Goal: Navigation & Orientation: Find specific page/section

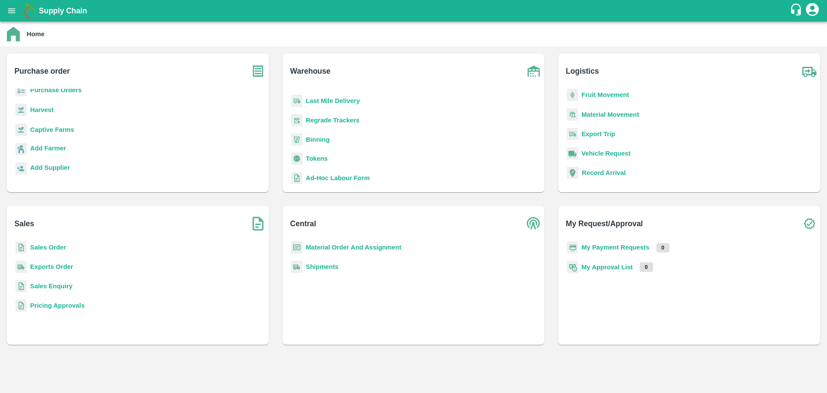
scroll to position [112, 0]
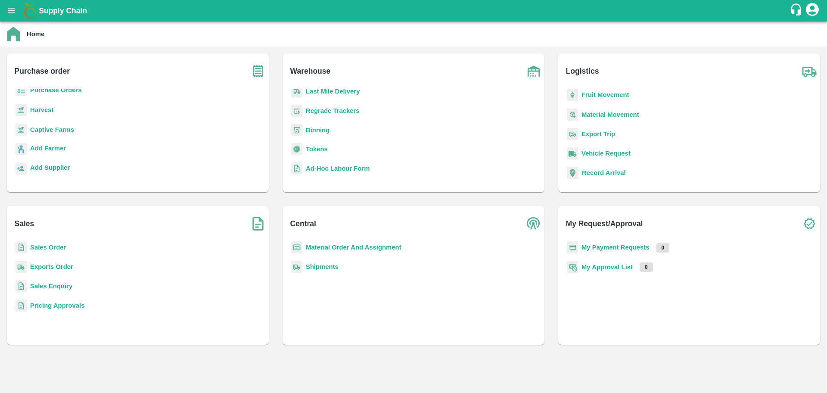
click at [13, 13] on icon "open drawer" at bounding box center [11, 10] width 9 height 9
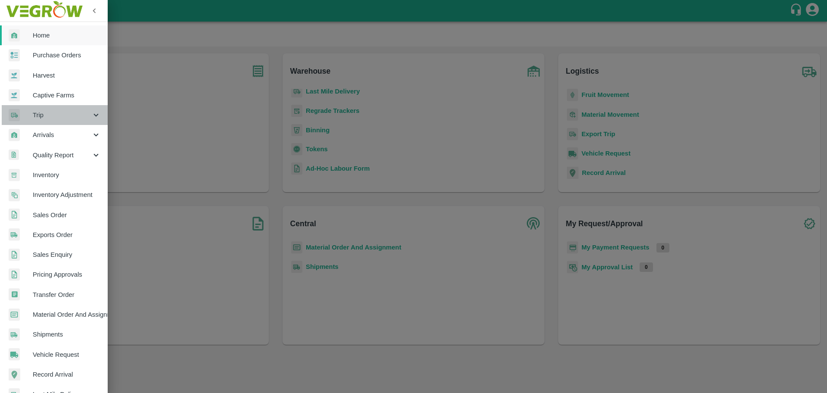
click at [80, 108] on div "Trip" at bounding box center [54, 115] width 108 height 20
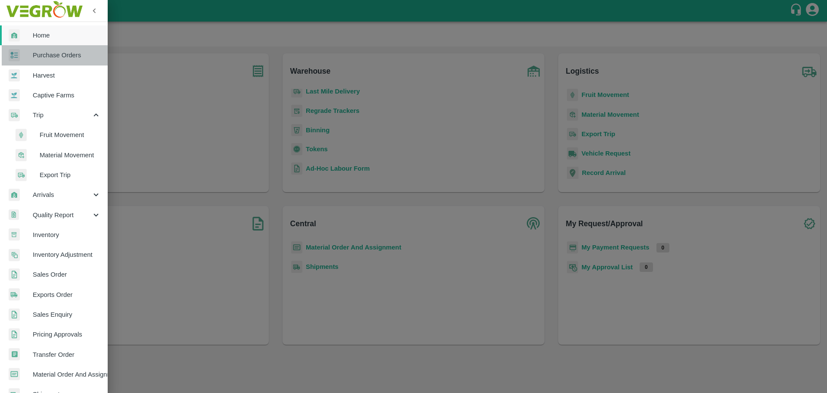
click at [68, 56] on span "Purchase Orders" at bounding box center [67, 54] width 68 height 9
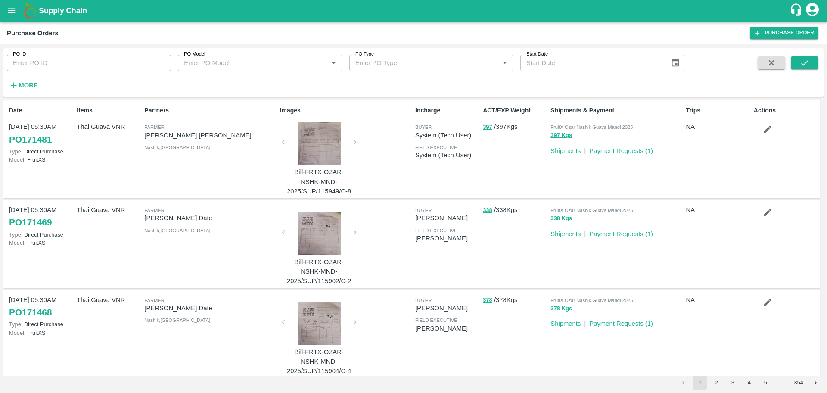
click at [308, 217] on div at bounding box center [319, 233] width 65 height 43
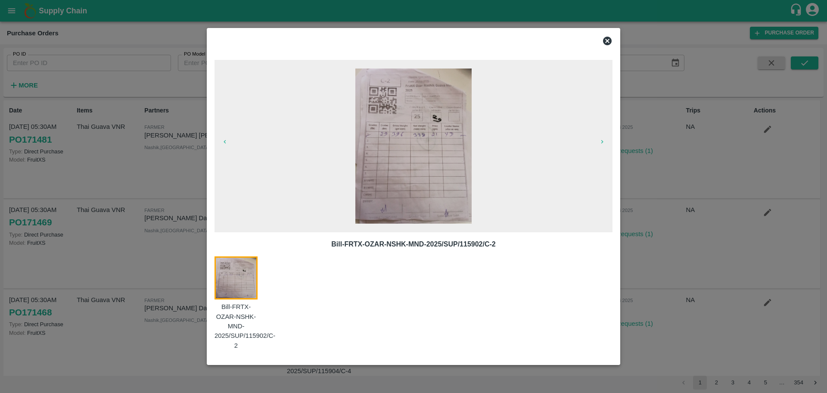
click at [604, 43] on icon at bounding box center [607, 41] width 9 height 9
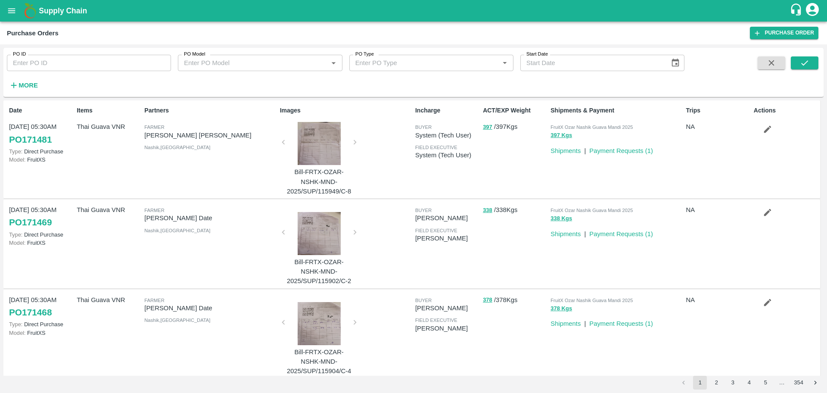
click at [11, 21] on div "Supply Chain" at bounding box center [413, 11] width 827 height 22
click at [10, 9] on icon "open drawer" at bounding box center [11, 10] width 7 height 5
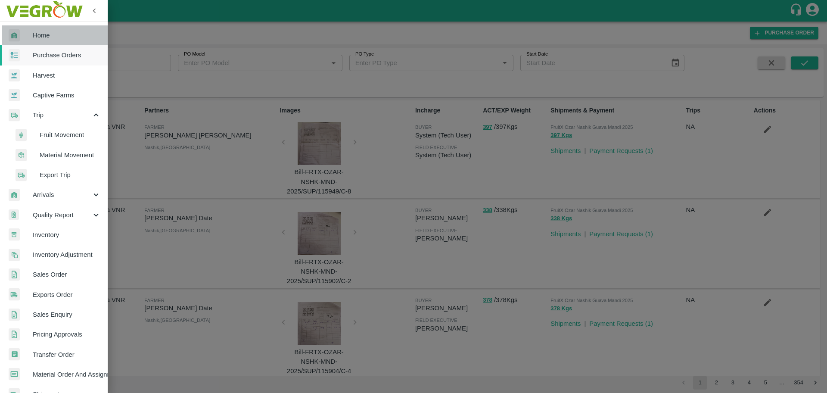
click at [80, 33] on span "Home" at bounding box center [67, 35] width 68 height 9
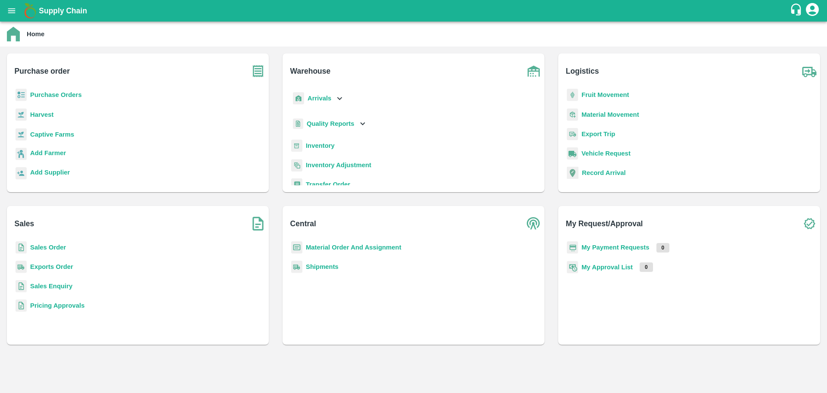
click at [305, 144] on div "Inventory" at bounding box center [413, 149] width 248 height 19
click at [312, 143] on b "Inventory" at bounding box center [320, 145] width 29 height 7
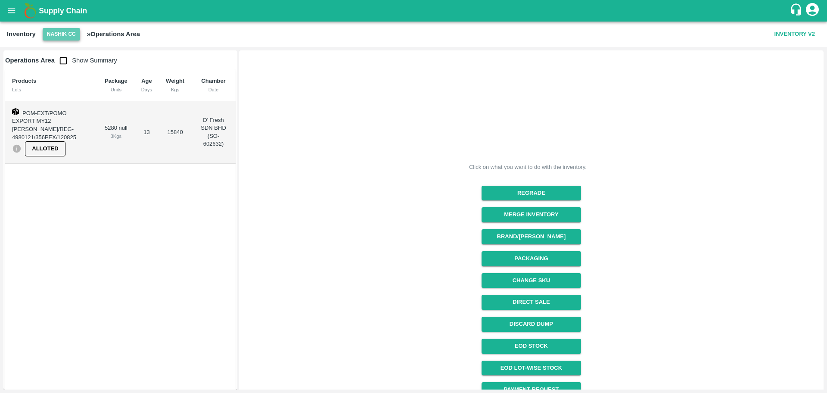
click at [62, 38] on button "Nashik CC" at bounding box center [61, 34] width 37 height 12
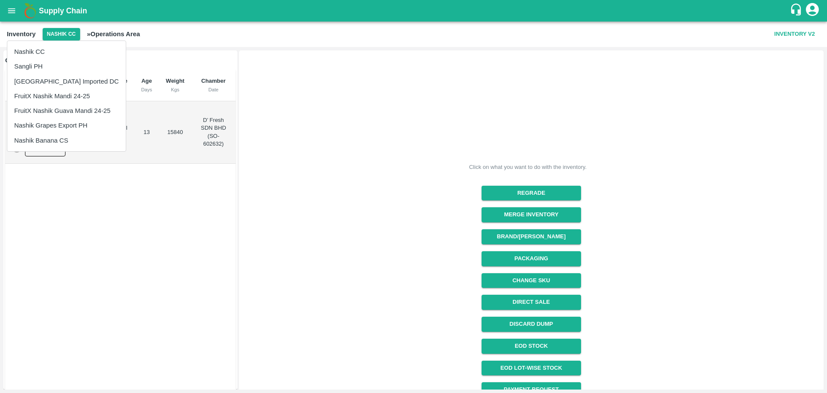
click at [359, 261] on div at bounding box center [413, 196] width 827 height 393
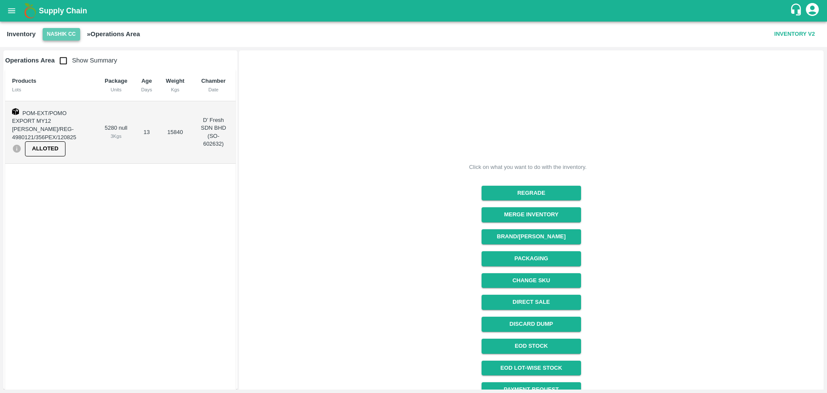
click at [73, 40] on button "Nashik CC" at bounding box center [61, 34] width 37 height 12
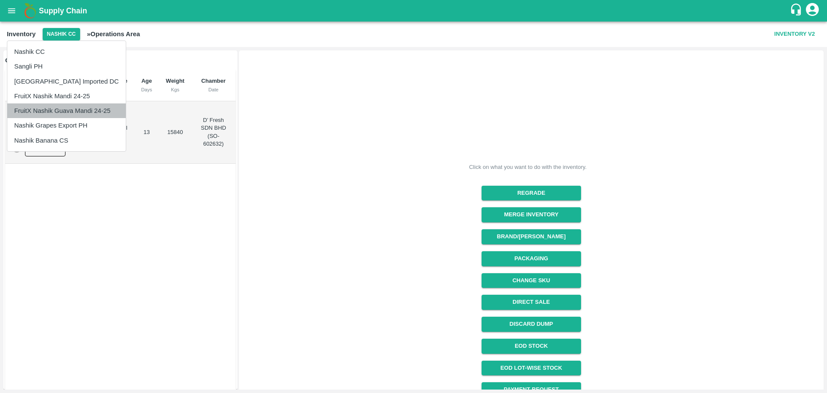
click at [68, 109] on li "FruitX Nashik Guava Mandi 24-25" at bounding box center [66, 110] width 118 height 15
